Goal: Share content

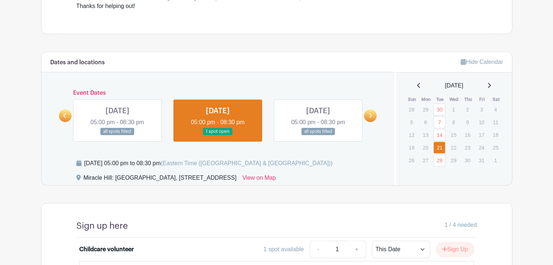
scroll to position [379, 0]
click at [117, 135] on link at bounding box center [117, 135] width 0 height 0
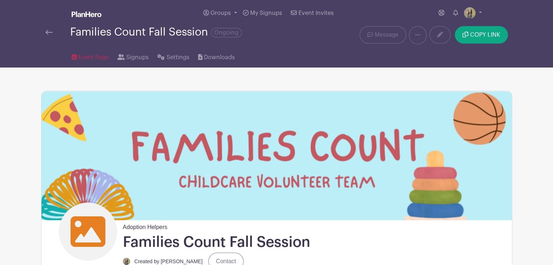
click at [88, 57] on span "Event Page" at bounding box center [93, 57] width 31 height 9
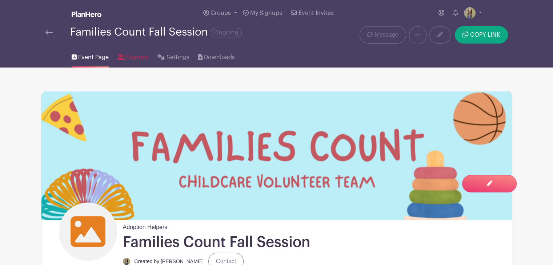
click at [129, 55] on span "Signups" at bounding box center [137, 57] width 23 height 9
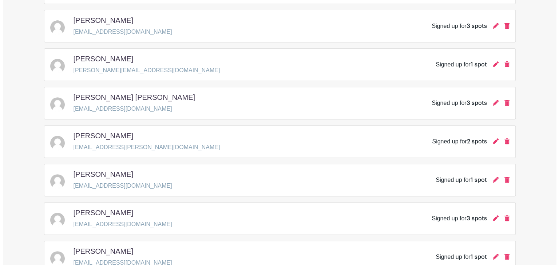
scroll to position [323, 0]
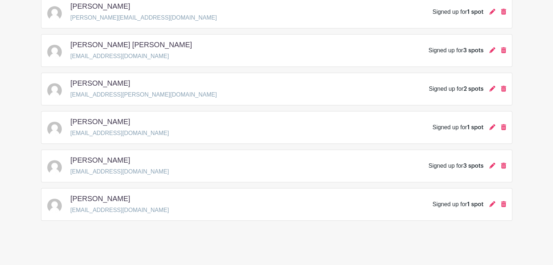
click at [491, 203] on icon at bounding box center [493, 204] width 6 height 6
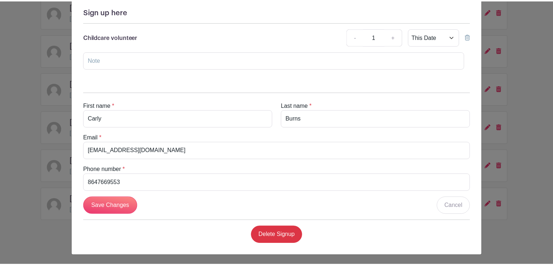
scroll to position [0, 0]
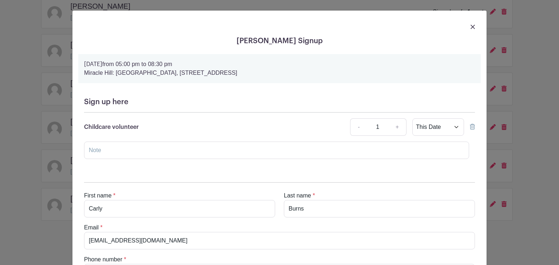
click at [470, 27] on img at bounding box center [472, 27] width 4 height 4
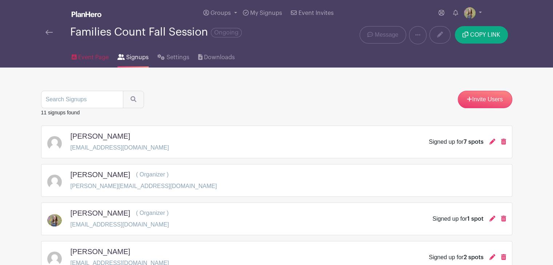
click at [84, 61] on span "Event Page" at bounding box center [93, 57] width 31 height 9
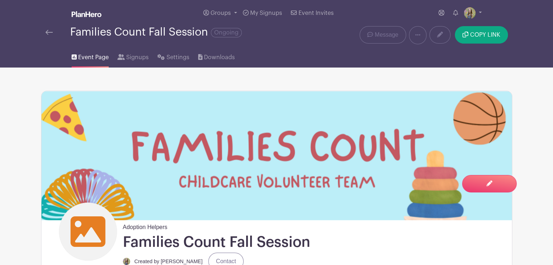
click at [47, 32] on img at bounding box center [48, 32] width 7 height 5
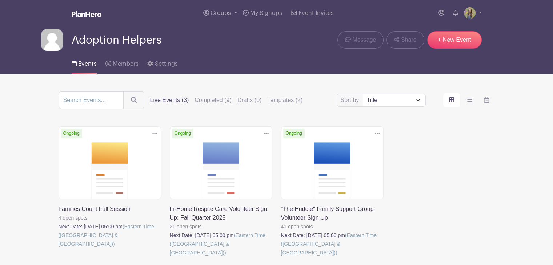
click at [170, 257] on link at bounding box center [170, 257] width 0 height 0
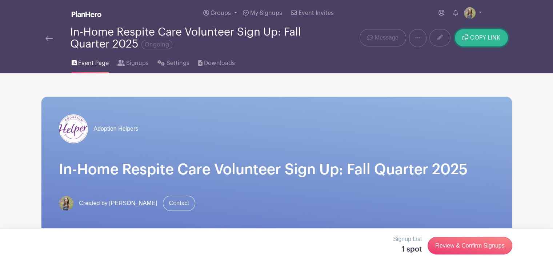
click at [484, 38] on span "COPY LINK" at bounding box center [485, 38] width 30 height 6
